Goal: Communication & Community: Answer question/provide support

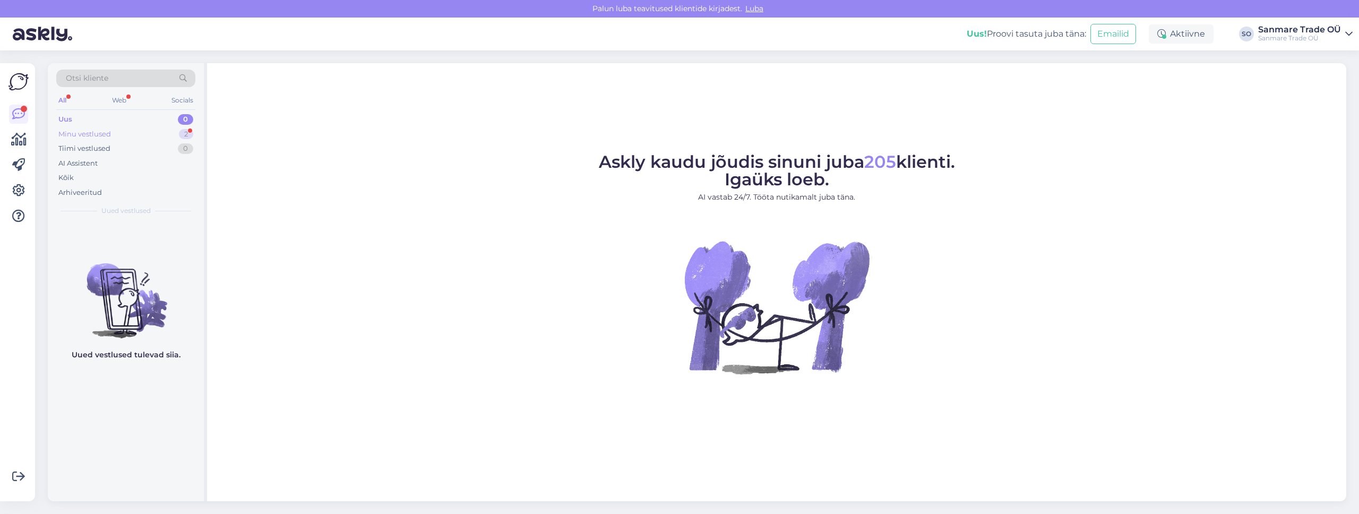
click at [106, 134] on div "Minu vestlused" at bounding box center [84, 134] width 53 height 11
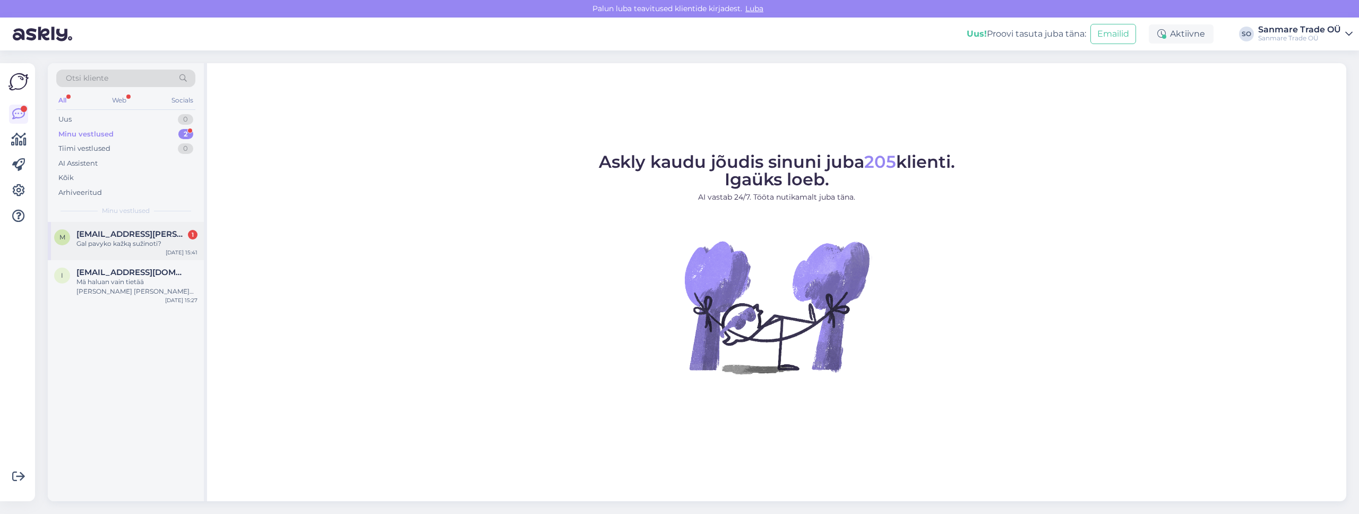
click at [111, 239] on div "Gal pavyko kažką sužinoti?" at bounding box center [136, 244] width 121 height 10
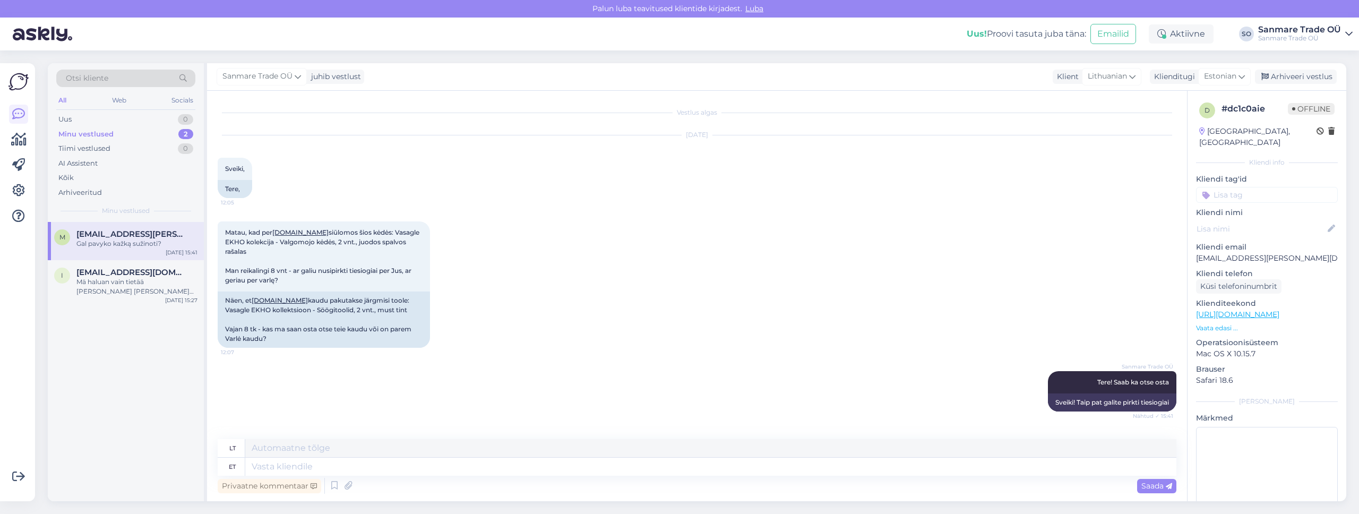
scroll to position [733, 0]
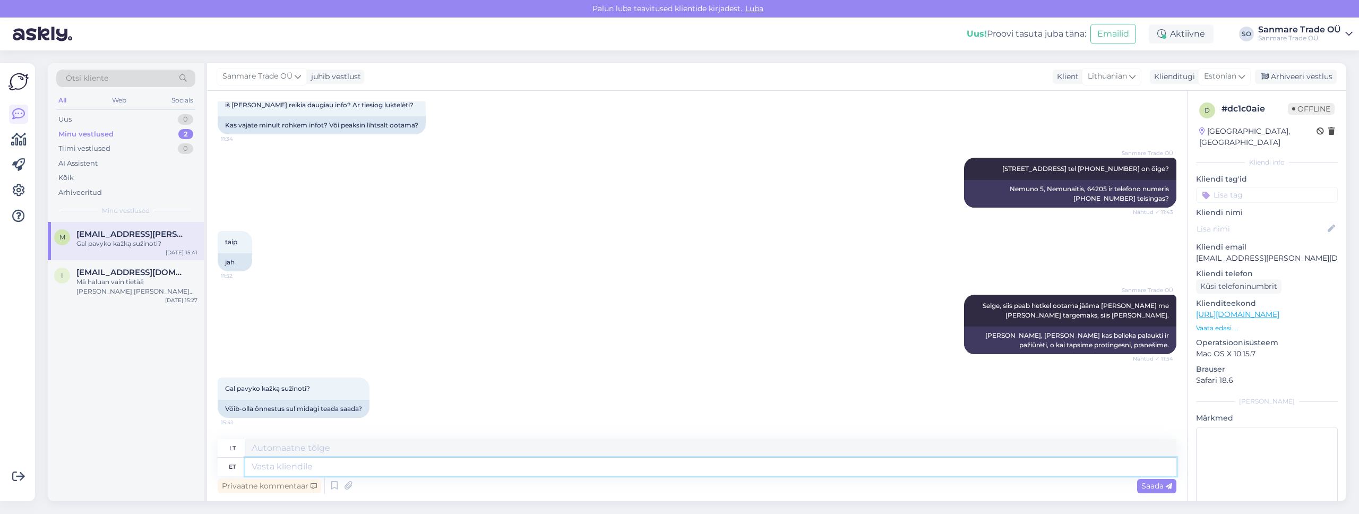
click at [329, 465] on textarea at bounding box center [710, 467] width 931 height 18
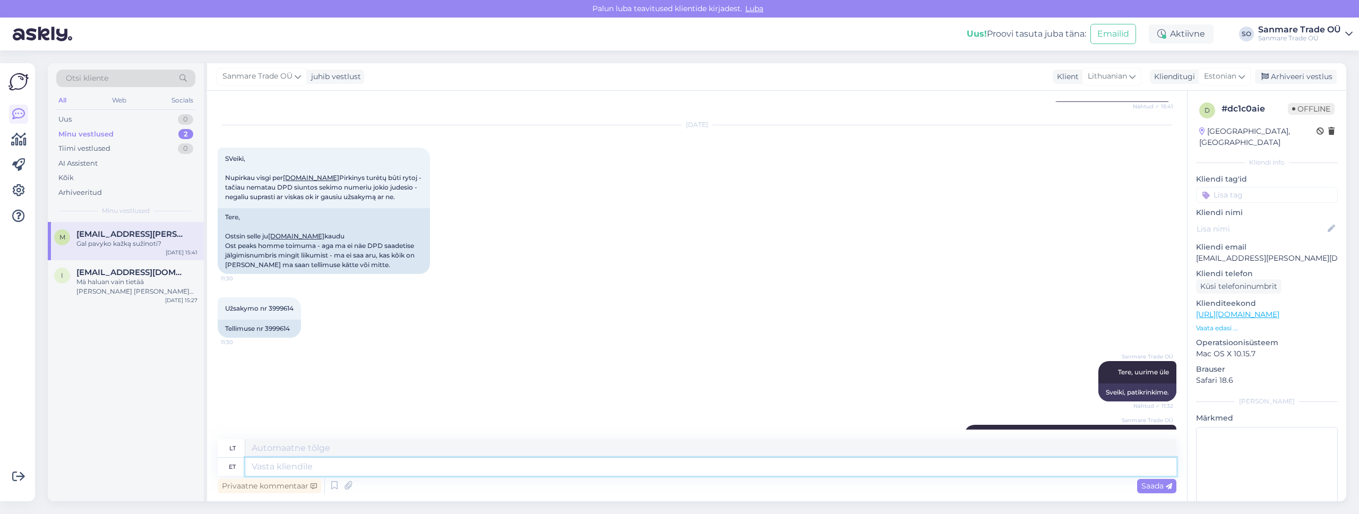
scroll to position [350, 0]
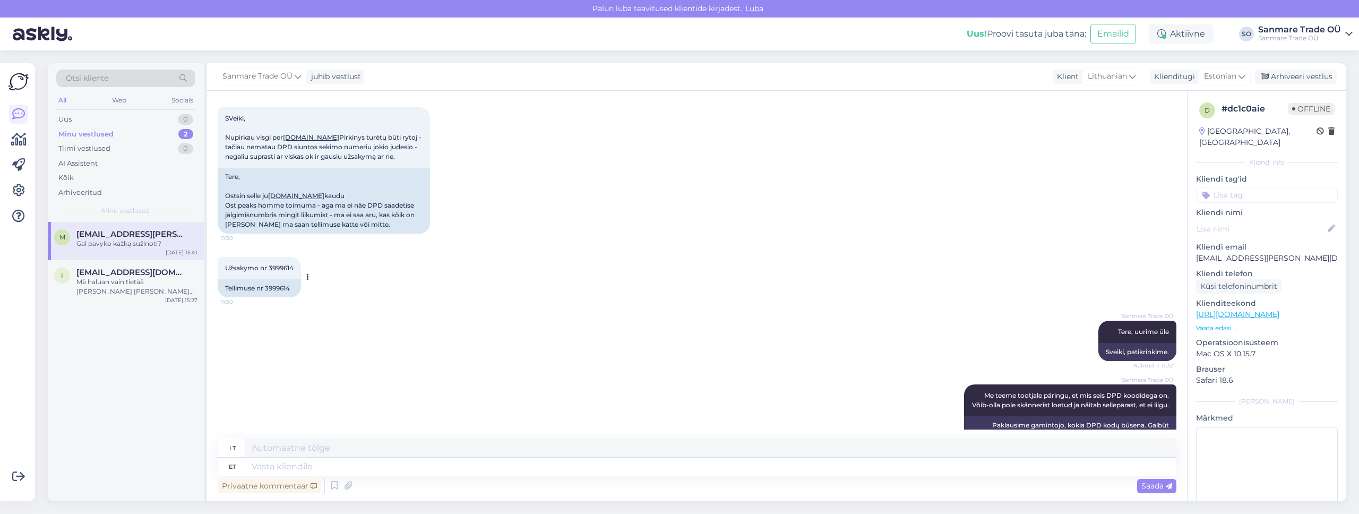
click at [279, 291] on div "Tellimuse nr 3999614" at bounding box center [259, 288] width 83 height 18
copy div "3999614"
click at [322, 464] on textarea at bounding box center [710, 467] width 931 height 18
type textarea "Saimegi sell"
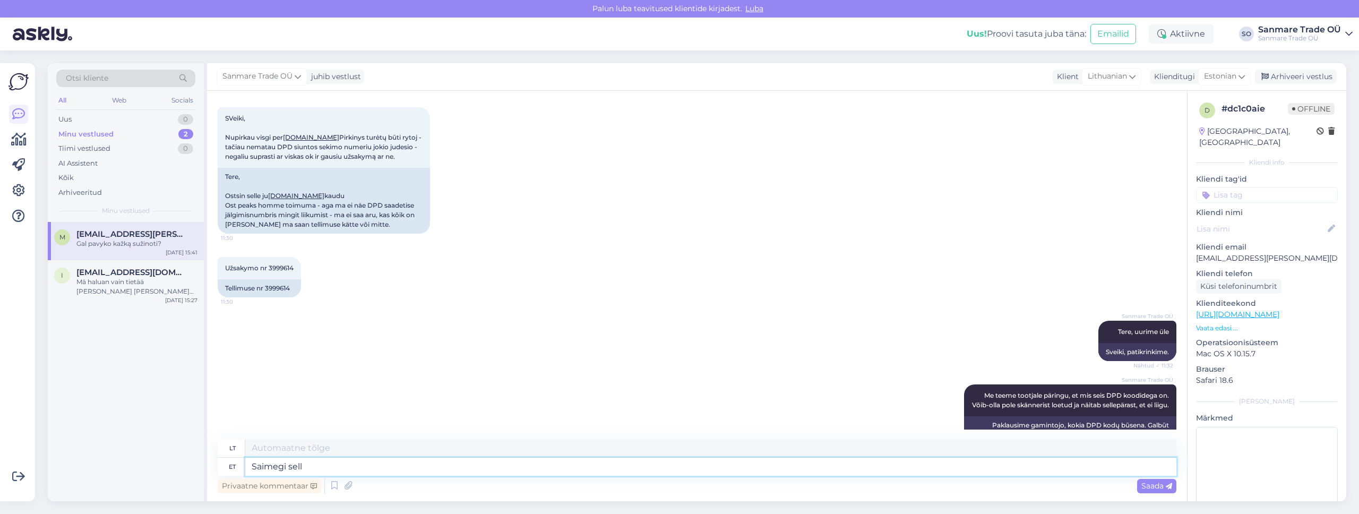
type textarea "Mes supratome."
type textarea "Saimegi sellise va"
type textarea "Mes gavome šį"
type textarea "Saimegi sellise vastuse:"
type textarea "Gavome tokį atsakymą:"
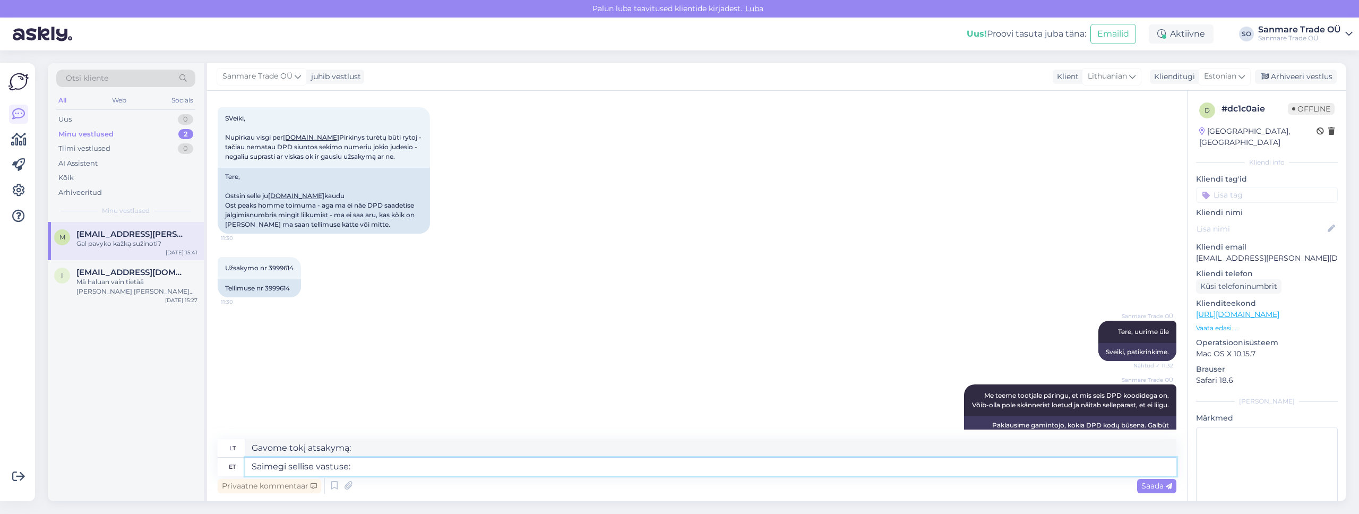
paste textarea "Suure pakkide mahu tõttu on DPD kullerfirmas tõenäoliselt viivitusi ja pakki po…"
type textarea "Saimegi sellise vastuse: Suure pakkide mahu tõttu on DPD kullerfirmas tõenäolis…"
type textarea "[PERSON_NAME] tokį atsakymą: Dėl didelio siuntų kiekio DPD kurjerių įmonėje tik…"
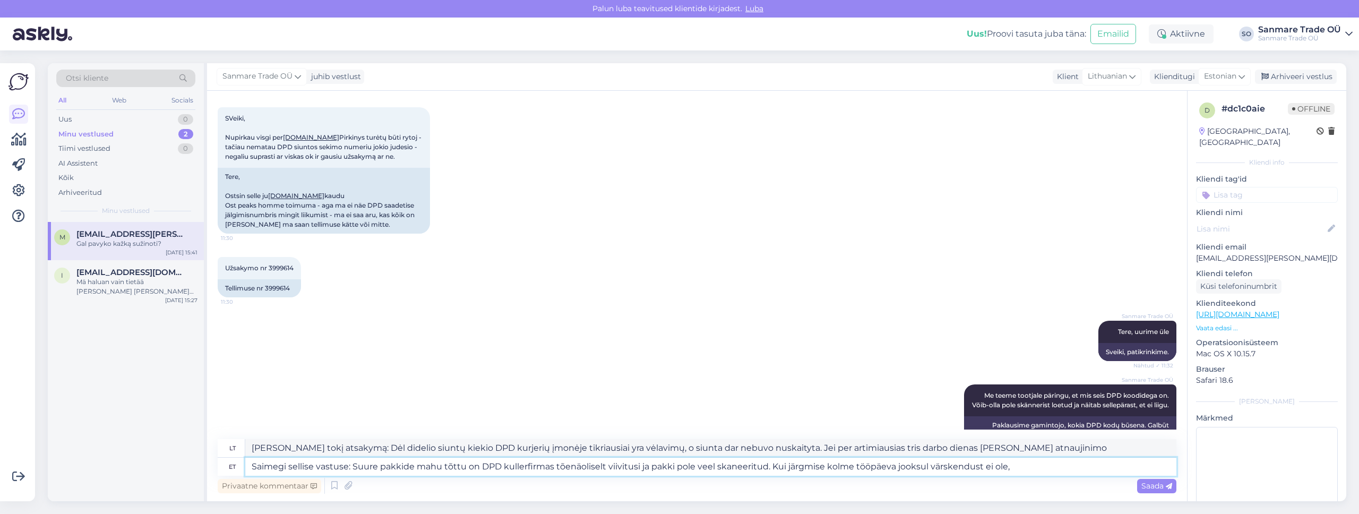
type textarea "Saimegi sellise vastuse: Suure pakkide mahu tõttu on DPD kullerfirmas tõenäolis…"
type textarea "[PERSON_NAME] tokį atsakymą: Dėl didelio siuntų kiekio DPD kurjerių įmonėje tik…"
type textarea "Saimegi sellise vastuse: Suure pakkide mahu tõttu on DPD kullerfirmas tõenäolis…"
type textarea "[PERSON_NAME] tokį atsakymą: Dėl didelio siuntų kiekio DPD kurjerių įmonėje tik…"
type textarea "Saimegi sellise vastuse: Suure pakkide mahu tõttu on DPD kullerfirmas tõenäolis…"
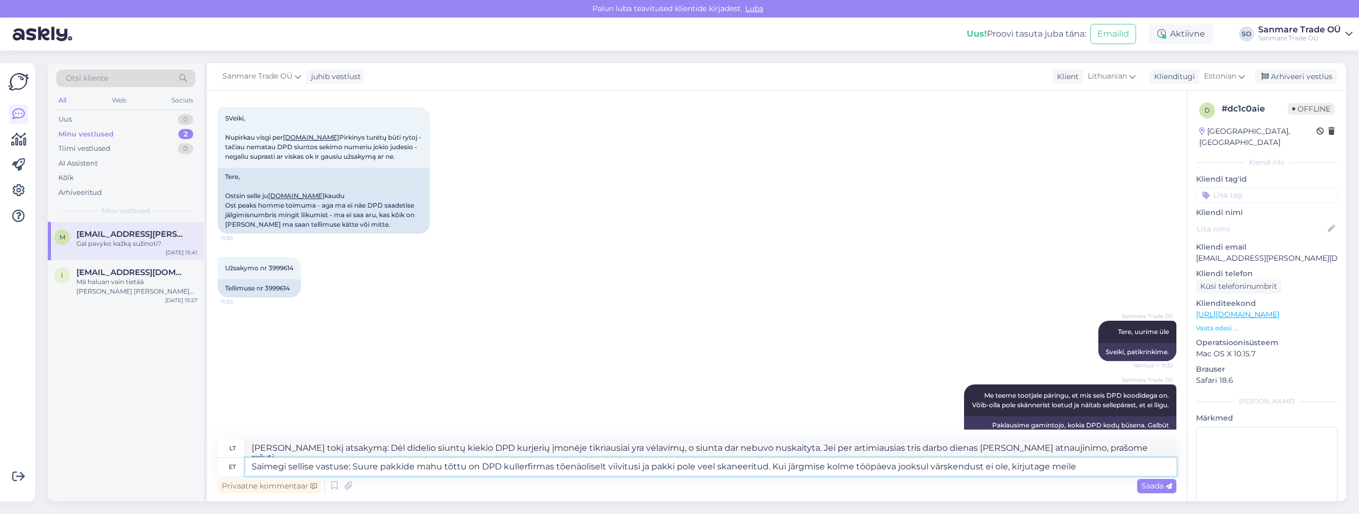
type textarea "[PERSON_NAME] tokį atsakymą: Dėl didelio siuntų kiekio DPD kurjerių įmonėje tik…"
type textarea "Saimegi sellise vastuse: Suure pakkide mahu tõttu on DPD kullerfirmas tõenäolis…"
type textarea "[PERSON_NAME] tokį atsakymą: Dėl didelio siuntų kiekio DPD kurjerių įmonėje tik…"
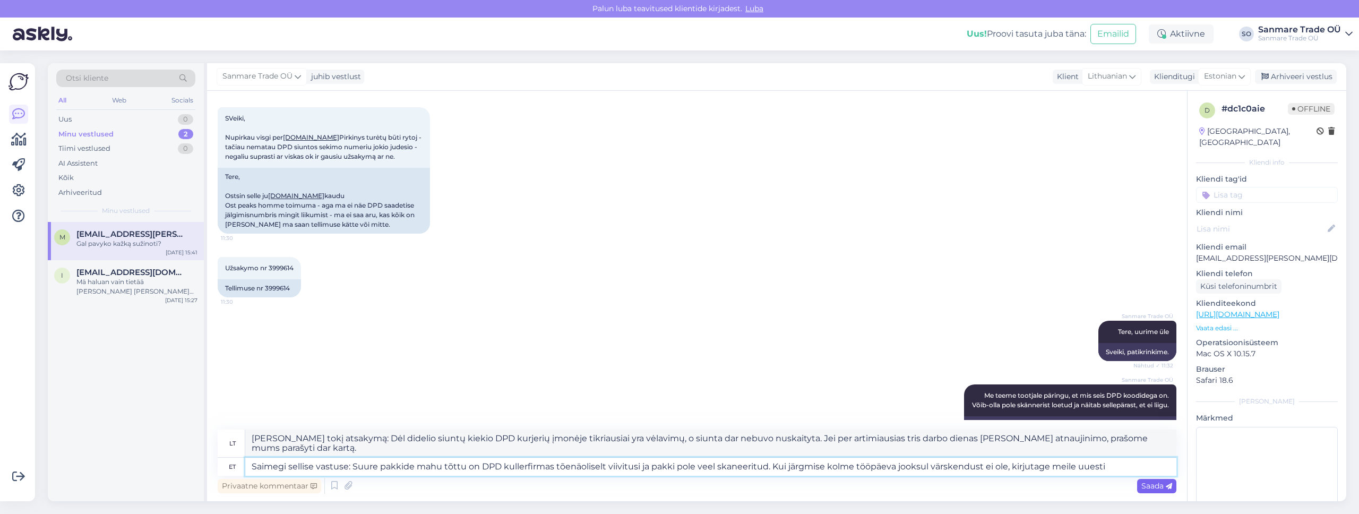
type textarea "Saimegi sellise vastuse: Suure pakkide mahu tõttu on DPD kullerfirmas tõenäolis…"
click at [1149, 484] on span "Saada" at bounding box center [1157, 486] width 31 height 10
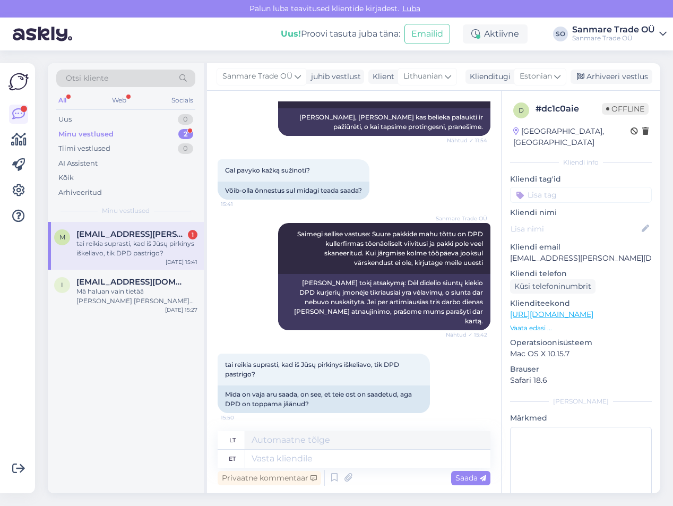
scroll to position [945, 0]
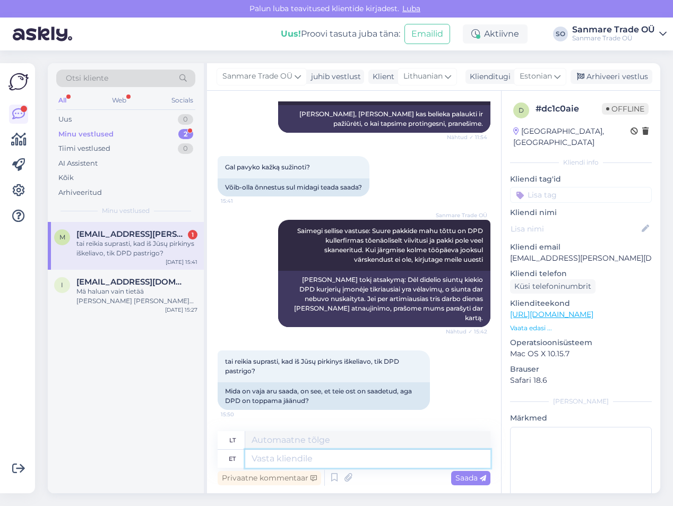
click at [301, 462] on textarea at bounding box center [367, 459] width 245 height 18
type textarea "Just,"
type textarea "Tiksliai,"
type textarea "Just, DPD p"
type textarea "Teisingai, DPD."
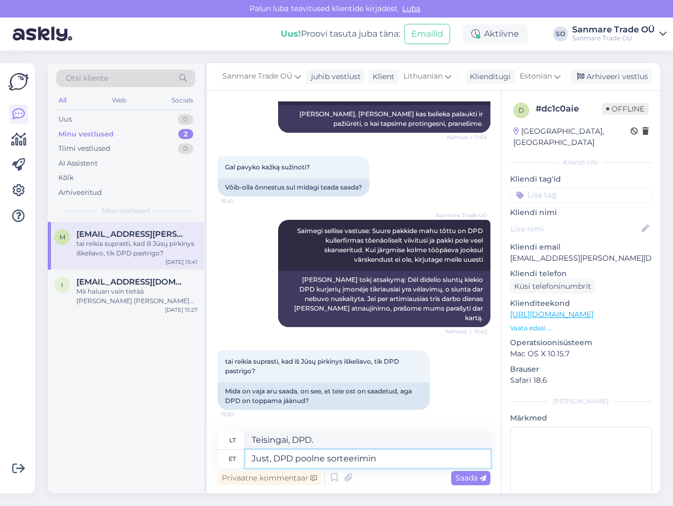
type textarea "Just, DPD poolne sorteerimine"
type textarea "Teisingai, DPD rūšiavimas"
click at [403, 458] on textarea "Just, DPD poolne sorteerimine" at bounding box center [367, 459] width 245 height 18
type textarea "Just, DPD poolne sorteerimine on ae"
type textarea "Teisingai, DPD rūšiavimas yra"
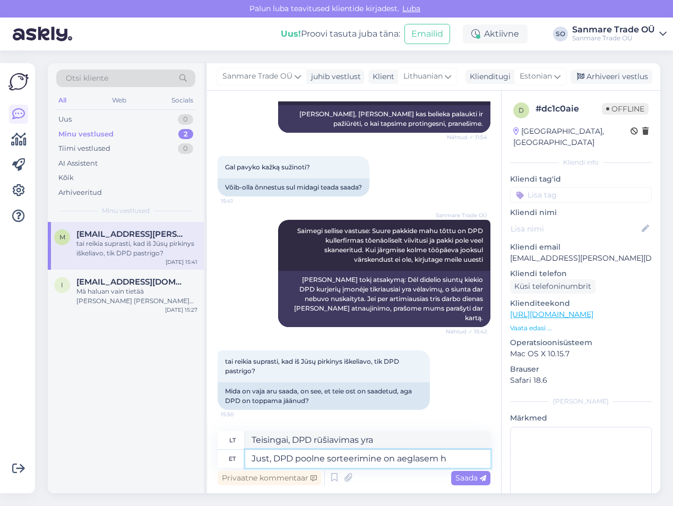
type textarea "Just, DPD poolne sorteerimine on aeglasem he"
type textarea "Teisingai, DPD rūšiavimas yra lėtesnis."
type textarea "Just, DPD poolne sorteerimine on aeglasem hetkel suur"
type textarea "Teisingai, DPD rūšiavimas šiuo metu lėtesnis."
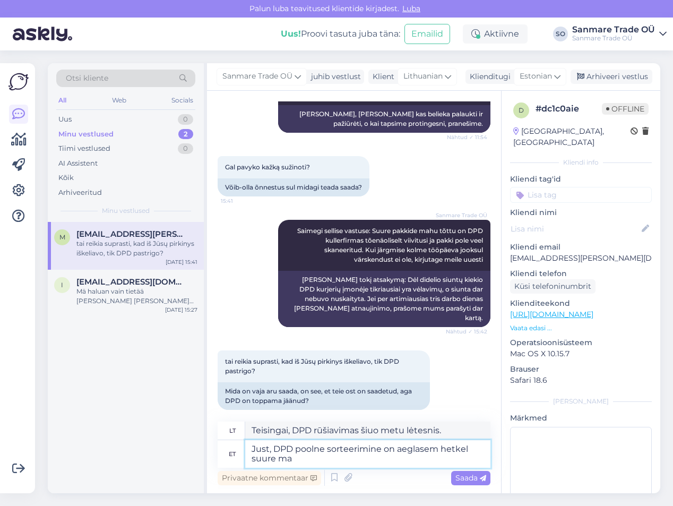
type textarea "Just, DPD poolne sorteerimine on aeglasem hetkel suure mah"
type textarea "Taip, DPD rūšiavimas šiuo metu yra lėtesnis dėl didelio kiekio"
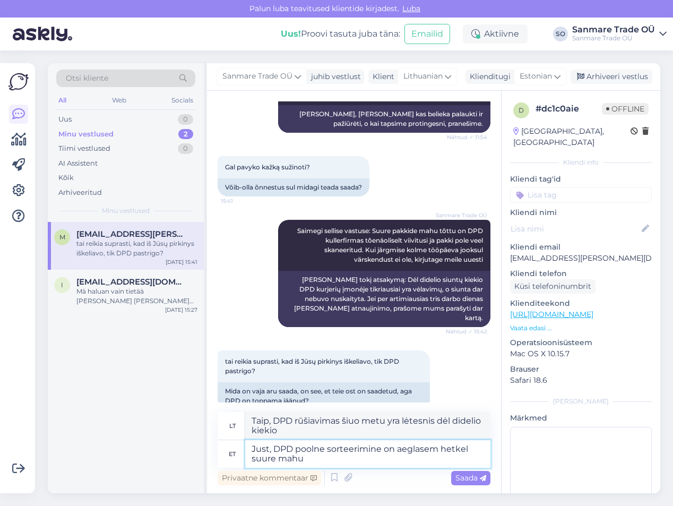
type textarea "Just, DPD poolne sorteerimine on aeglasem hetkel suure mahu t"
type textarea "Taip, DPD rūšiavimas šiuo metu yra lėtesnis dėl didelio kiekio."
type textarea "Just, DPD poolne sorteerimine on aeglasem hetkel suure mahu tõttu"
click at [470, 478] on span "Saada" at bounding box center [471, 478] width 31 height 10
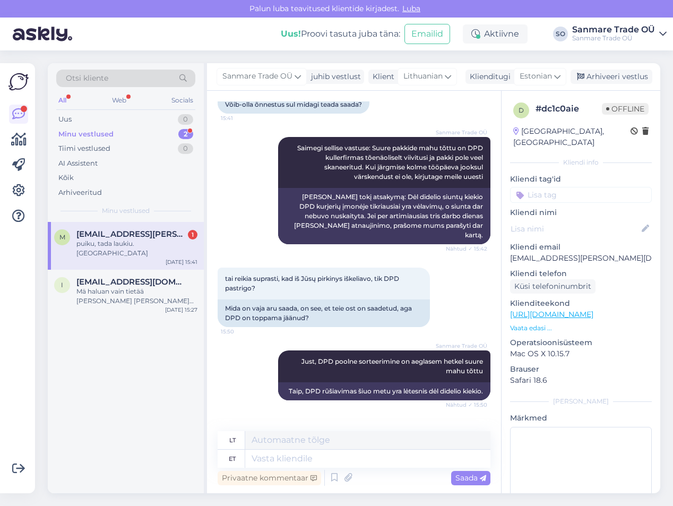
scroll to position [1091, 0]
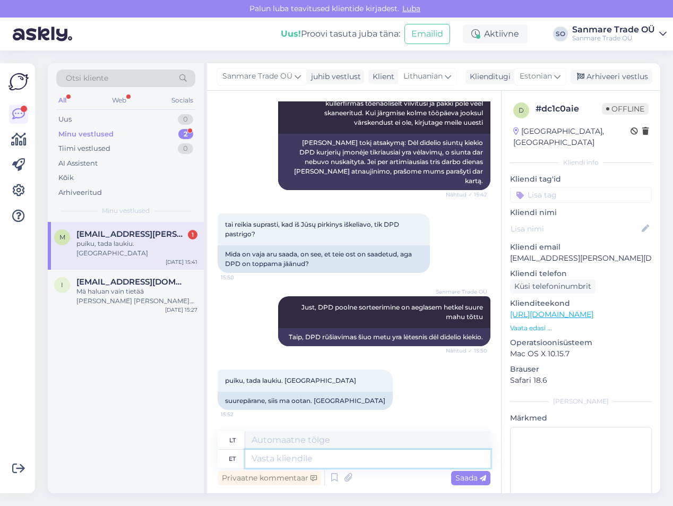
click at [277, 459] on textarea at bounding box center [367, 459] width 245 height 18
type textarea "Palun"
type textarea "Prašau"
type textarea "Palun,"
type textarea "Prašau,"
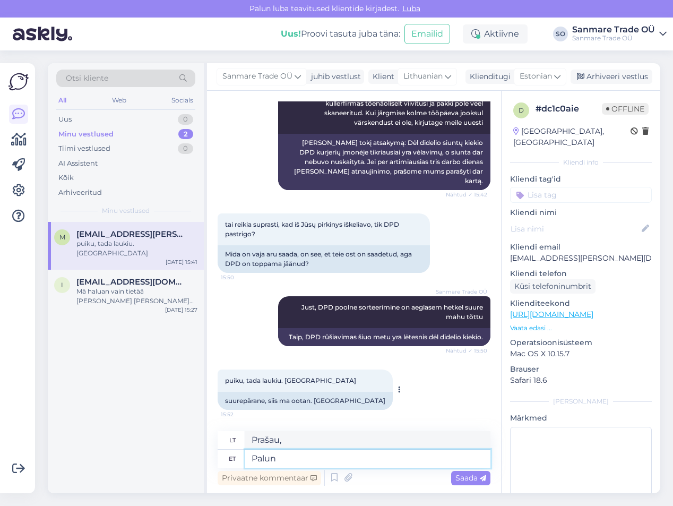
type textarea "Palun,"
type textarea "Prašau,"
type textarea "Palun"
type textarea "Prašau"
type textarea "Palun!"
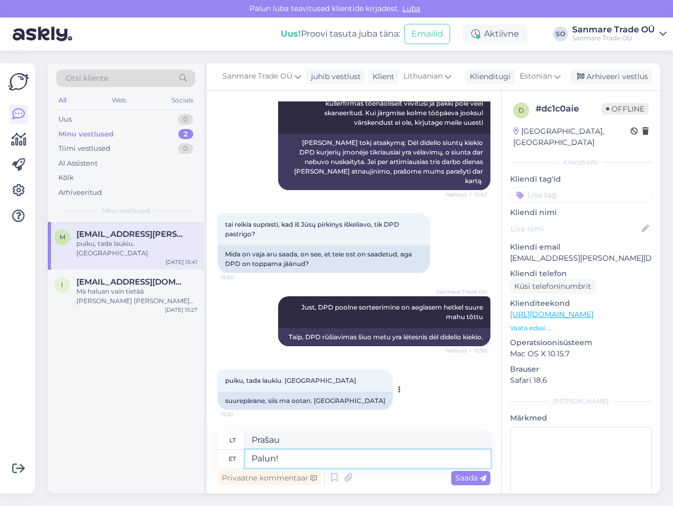
type textarea "Prašau!"
type textarea "Palun! Head p"
type textarea "Prašau! Labas rytas"
type textarea "Palun! Head päeva!"
type textarea "Prašau! Geros dienos!"
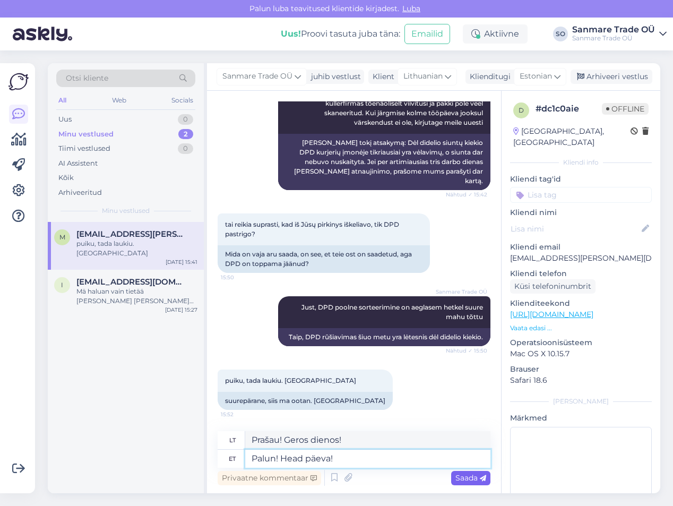
type textarea "Palun! Head päeva!"
click at [465, 479] on span "Saada" at bounding box center [471, 478] width 31 height 10
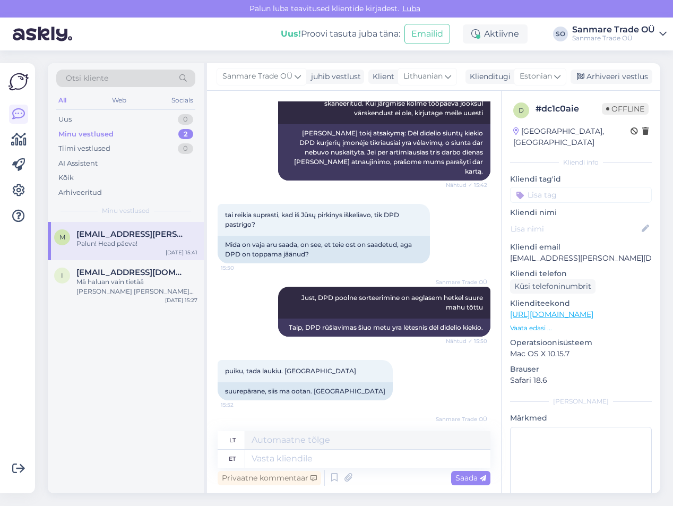
scroll to position [1155, 0]
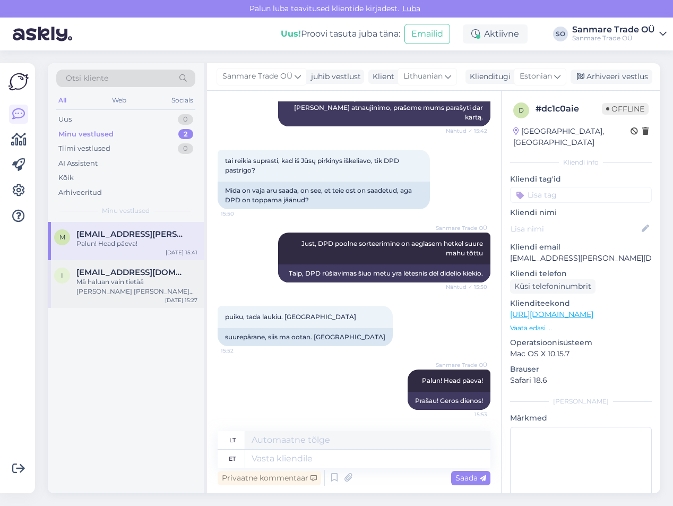
click at [133, 289] on div "Mä haluan vain tietää [PERSON_NAME] [PERSON_NAME] [PERSON_NAME] [PERSON_NAME] p…" at bounding box center [136, 286] width 121 height 19
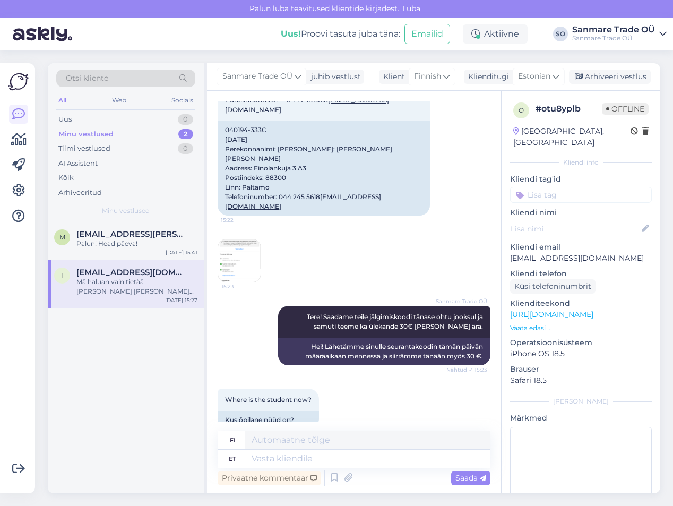
scroll to position [4507, 0]
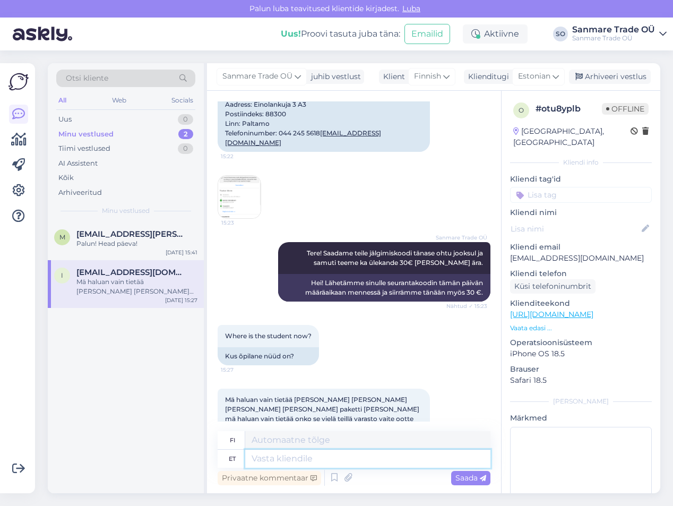
click at [289, 458] on textarea at bounding box center [367, 459] width 245 height 18
type textarea "S"
click at [625, 71] on div "Arhiveeri vestlus" at bounding box center [610, 77] width 82 height 14
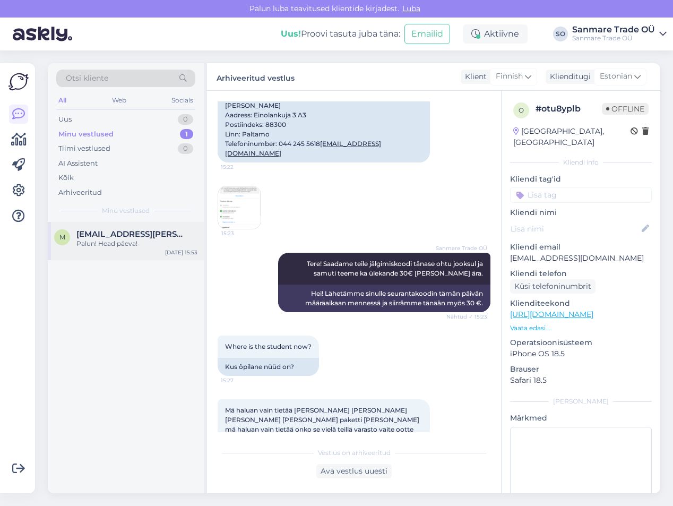
click at [78, 246] on div "Palun! Head päeva!" at bounding box center [136, 244] width 121 height 10
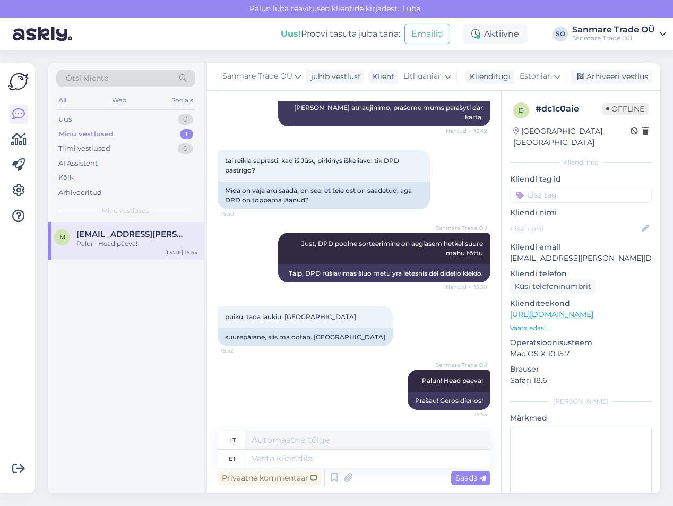
scroll to position [0, 0]
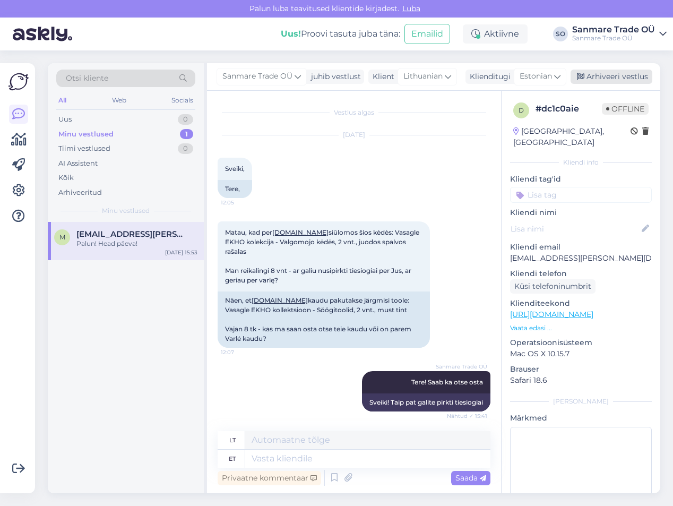
click at [594, 79] on div "Arhiveeri vestlus" at bounding box center [612, 77] width 82 height 14
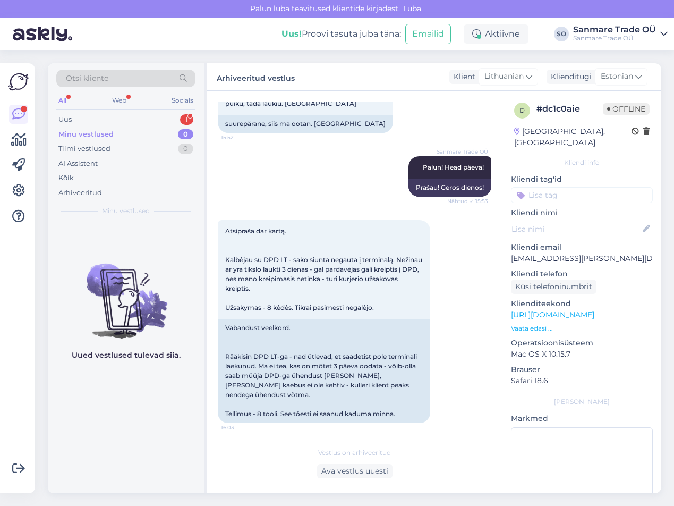
scroll to position [1359, 0]
click at [338, 467] on div "Ava vestlus uuesti" at bounding box center [354, 471] width 75 height 14
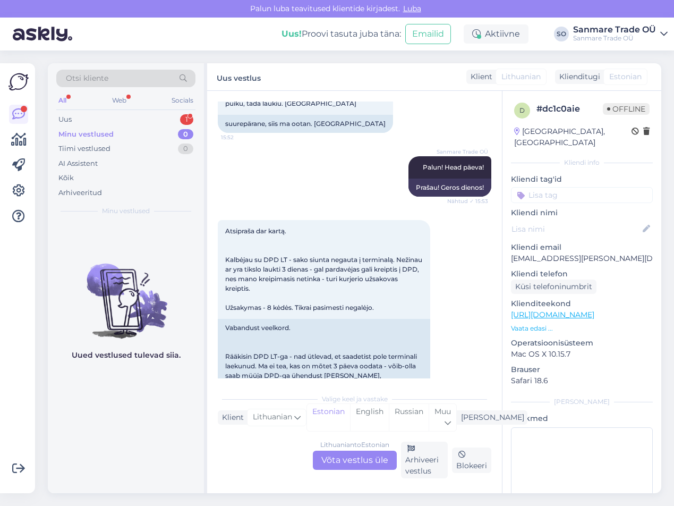
click at [348, 464] on div "Lithuanian to Estonian Võta vestlus üle" at bounding box center [355, 459] width 84 height 19
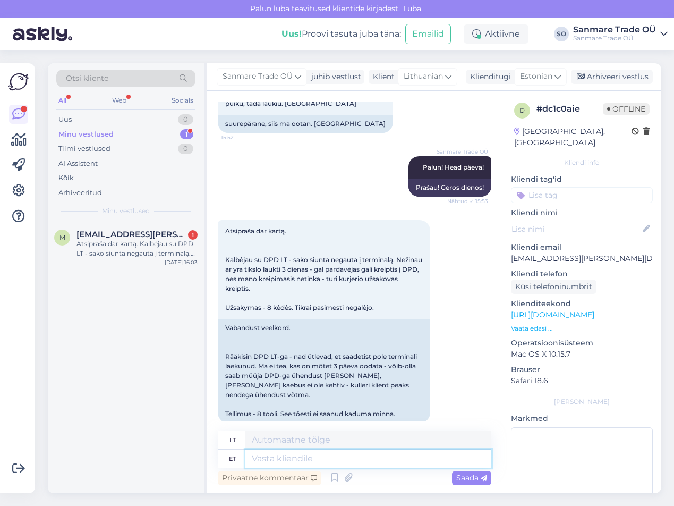
click at [328, 461] on textarea at bounding box center [368, 458] width 246 height 18
type textarea "Tooted tu"
type textarea "Produktai"
type textarea "Tooted tulevad"
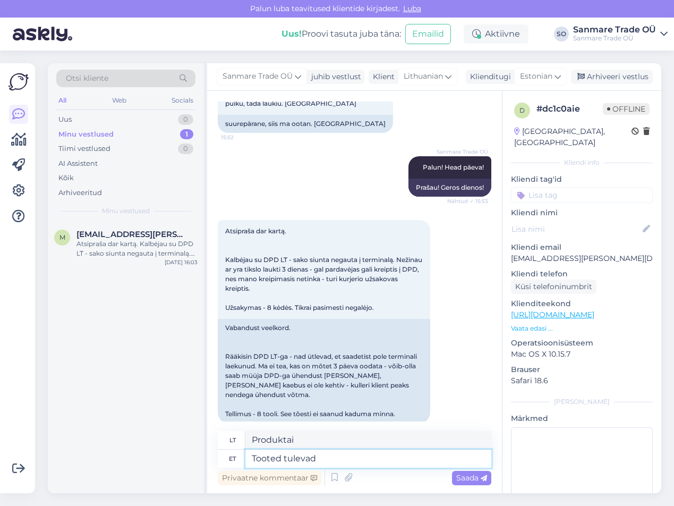
type textarea "Produktai atkeliauja"
type textarea "Tooted tulevad [GEOGRAPHIC_DATA], s"
type textarea "Produktai atkeliauja iš [GEOGRAPHIC_DATA],"
type textarea "Tooted tulevad [GEOGRAPHIC_DATA], sellepärast o"
type textarea "Produktai atkeliauja iš [GEOGRAPHIC_DATA], todėl..."
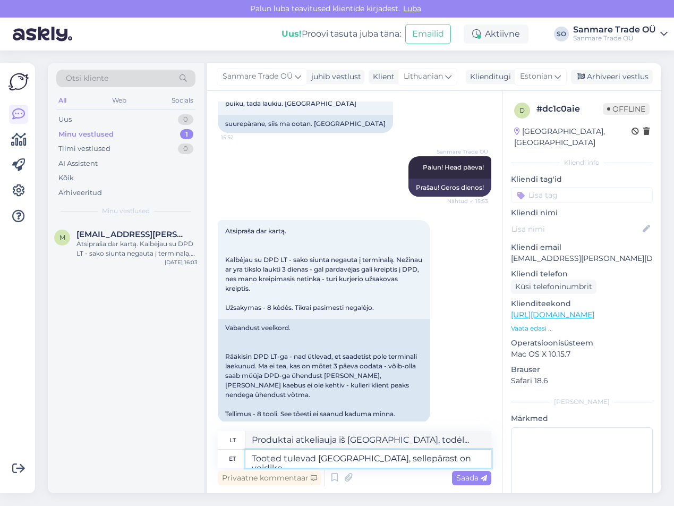
type textarea "Tooted tulevad [GEOGRAPHIC_DATA], sellepärast on veidike"
type textarea "Produktai atkeliauja iš [GEOGRAPHIC_DATA], todėl yra nedidelis skirtumas."
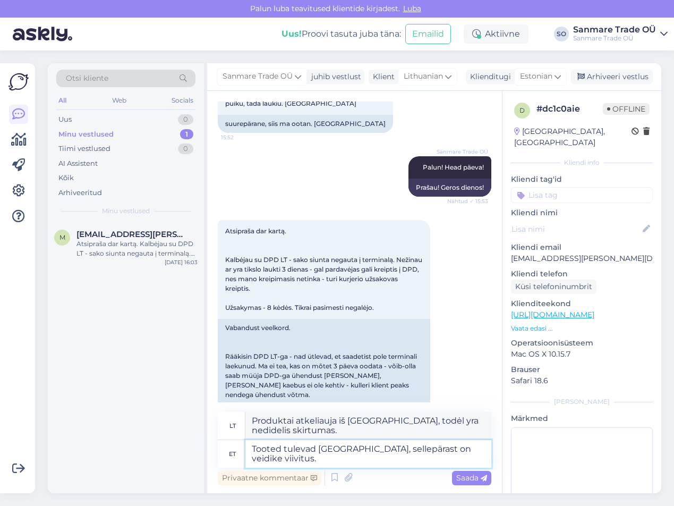
type textarea "Tooted tulevad [GEOGRAPHIC_DATA], sellepärast on veidike viivitus. T"
type textarea "Prekės atkeliauja iš [GEOGRAPHIC_DATA], todėl yra nedidelis vėlavimas."
type textarea "Tooted tulevad [GEOGRAPHIC_DATA], sellepärast on veidike viivitus. [GEOGRAPHIC_…"
type textarea "Prekės atkeliauja iš [GEOGRAPHIC_DATA], todėl yra nedidelis vėlavimas. [GEOGRAP…"
type textarea "Tooted tulevad [GEOGRAPHIC_DATA], sellepärast on veidike viivitus. Tavaliselt n…"
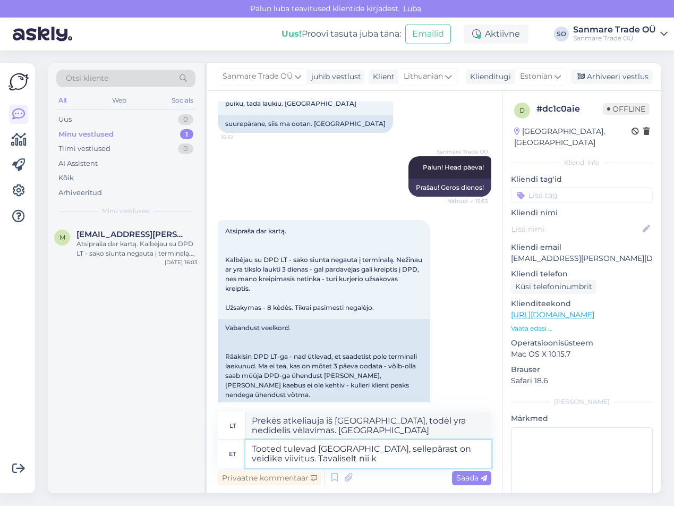
type textarea "Prekės atkeliauja iš [GEOGRAPHIC_DATA], todėl yra nedidelis vėlavimas. Paprasta…"
type textarea "Tooted tulevad [GEOGRAPHIC_DATA], sellepärast on veidike viivitus. Tavaliselt n…"
type textarea "Prekės atkeliauja iš [GEOGRAPHIC_DATA], todėl yra nedidelis vėlavimas. Paprasta…"
type textarea "Tooted tulevad [GEOGRAPHIC_DATA], sellepärast on veidike viivitus. Tavaliselt n…"
type textarea "Prekės atkeliauja iš [GEOGRAPHIC_DATA], todėl yra nedidelis vėlavimas. Paprasta…"
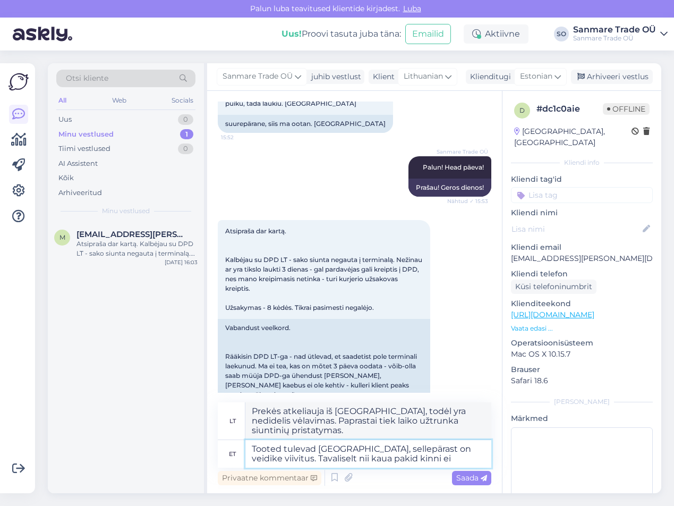
type textarea "Tooted tulevad [GEOGRAPHIC_DATA], sellepärast on veidike viivitus. Tavaliselt n…"
type textarea "Prekės atkeliauja iš [GEOGRAPHIC_DATA], todėl yra nedidelis vėlavimas. Paprasta…"
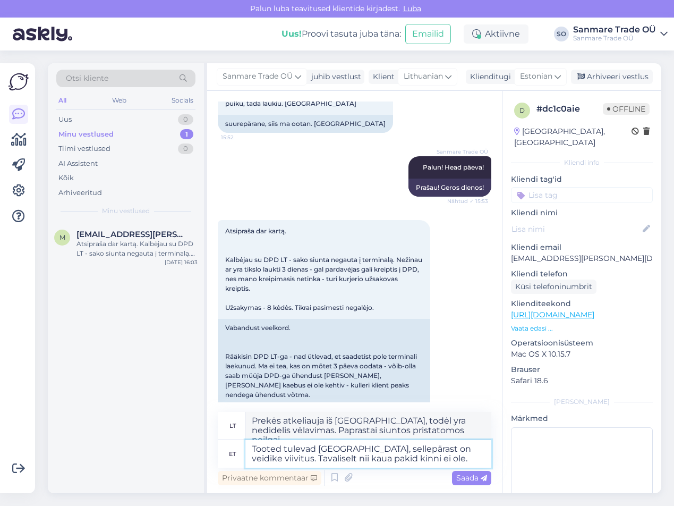
type textarea "Tooted tulevad [GEOGRAPHIC_DATA], sellepärast on veidike viivitus. Tavaliselt n…"
type textarea "Prekės atkeliauja iš [GEOGRAPHIC_DATA], todėl yra nedidelis vėlavimas. Paprasta…"
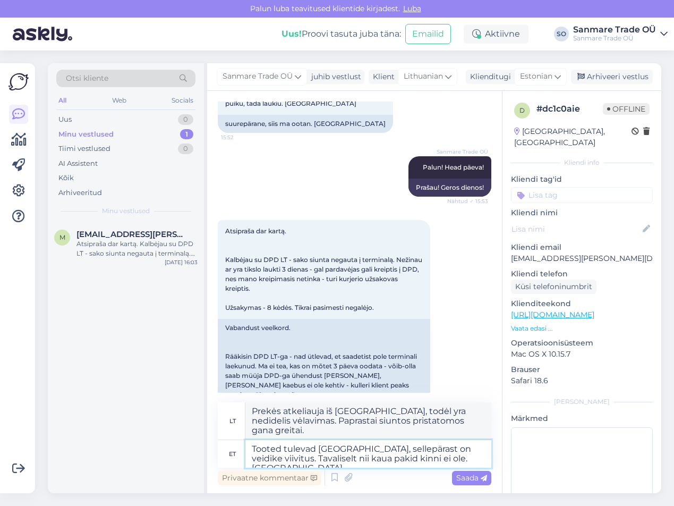
type textarea "Tooted tulevad [GEOGRAPHIC_DATA], sellepärast on veidike viivitus. Tavaliselt n…"
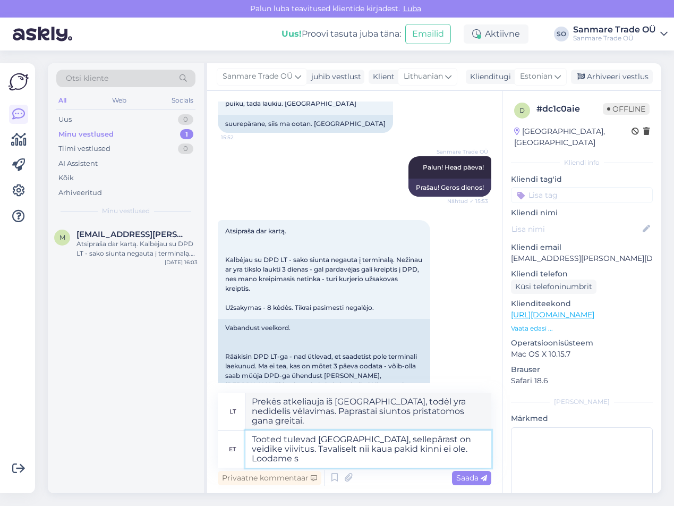
type textarea "Prekės atkeliauja iš [GEOGRAPHIC_DATA], todėl yra nedidelis vėlavimas. Paprasta…"
type textarea "Tooted tulevad [GEOGRAPHIC_DATA], sellepärast on veidike viivitus. Tavaliselt n…"
type textarea "Prekės atkeliauja iš [GEOGRAPHIC_DATA], todėl yra nedidelis vėlavimas. Paprasta…"
type textarea "Tooted tulevad [GEOGRAPHIC_DATA], sellepärast on veidike viivitus. Tavaliselt n…"
type textarea "Prekės atkeliauja iš [GEOGRAPHIC_DATA], todėl yra nedidelis vėlavimas. Paprasta…"
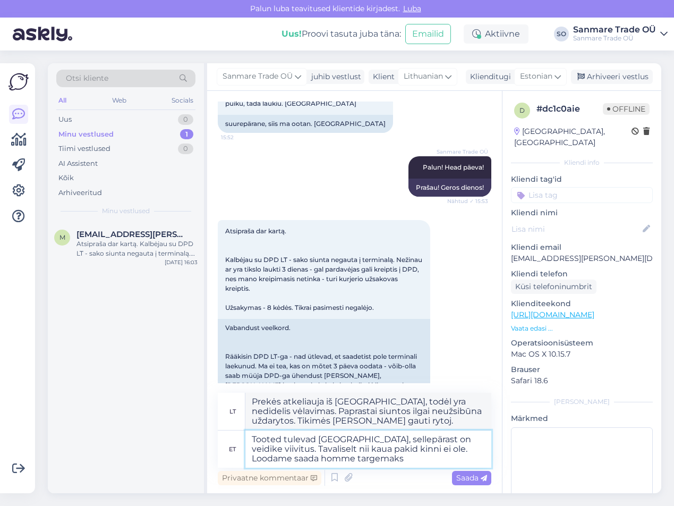
type textarea "Tooted tulevad [GEOGRAPHIC_DATA], sellepärast on veidike viivitus. Tavaliselt n…"
type textarea "Prekės atkeliauja iš [GEOGRAPHIC_DATA], [PERSON_NAME] nedidelis vėlavimas. Papr…"
type textarea "Tooted tulevad [GEOGRAPHIC_DATA], sellepärast on veidike viivitus. Tavaliselt n…"
click at [479, 479] on span "Saada" at bounding box center [471, 478] width 31 height 10
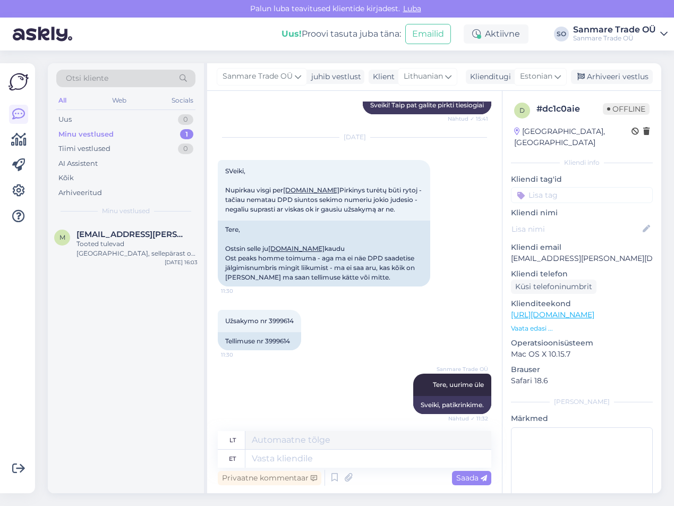
scroll to position [1474, 0]
